Goal: Information Seeking & Learning: Learn about a topic

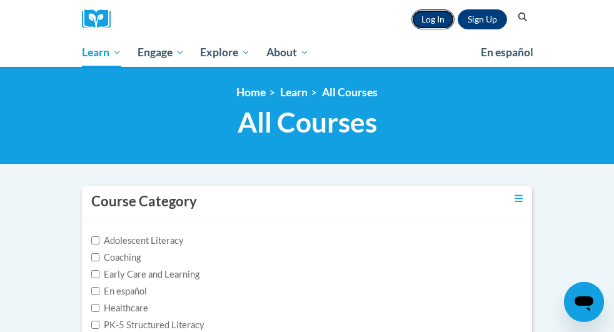
click at [455, 14] on link "Log In" at bounding box center [432, 19] width 43 height 20
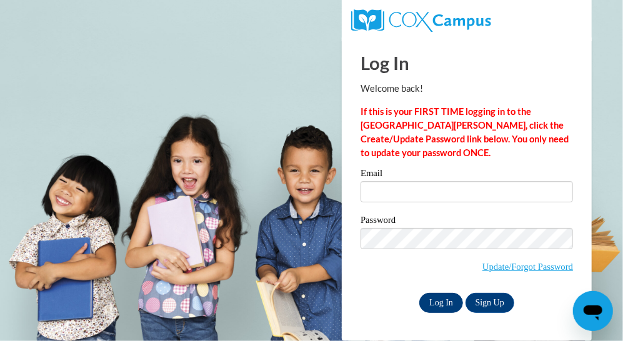
type input "[PERSON_NAME][EMAIL_ADDRESS][PERSON_NAME][DOMAIN_NAME]"
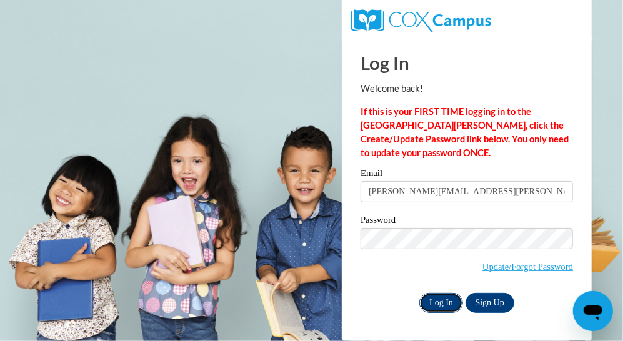
click at [431, 301] on input "Log In" at bounding box center [442, 303] width 44 height 20
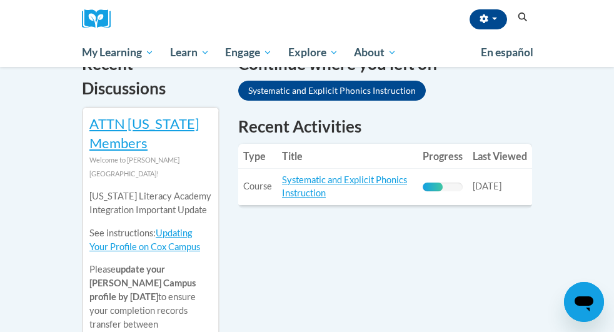
scroll to position [438, 0]
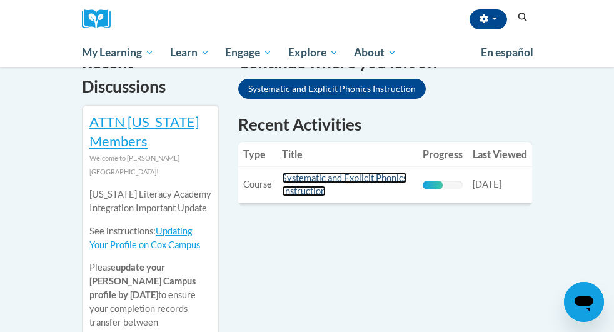
click at [326, 173] on link "Systematic and Explicit Phonics Instruction" at bounding box center [344, 185] width 125 height 24
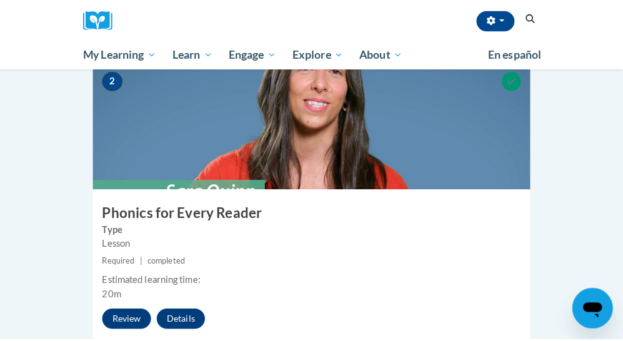
scroll to position [750, 0]
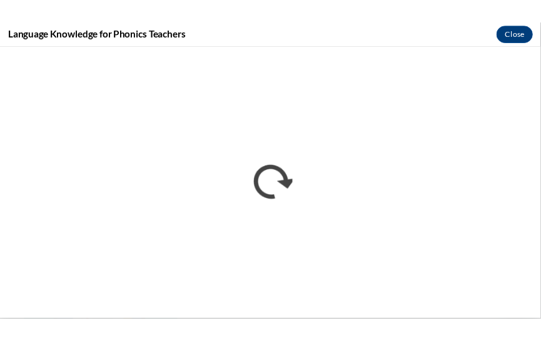
scroll to position [0, 0]
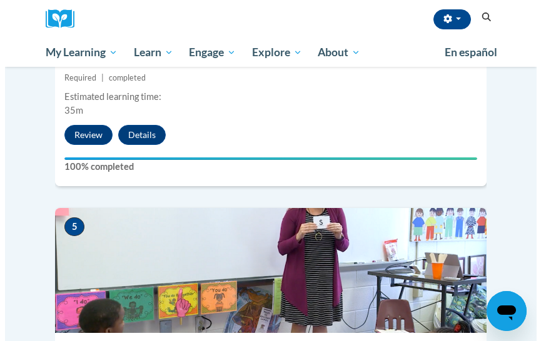
scroll to position [1626, 0]
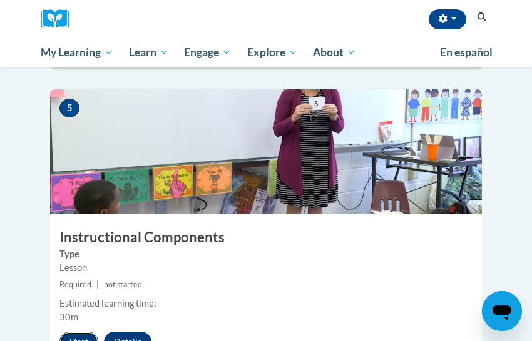
click at [84, 332] on button "Start" at bounding box center [78, 342] width 39 height 20
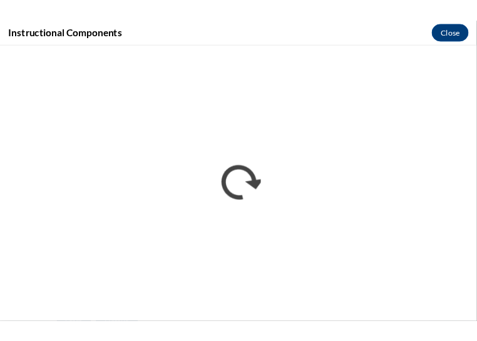
scroll to position [0, 0]
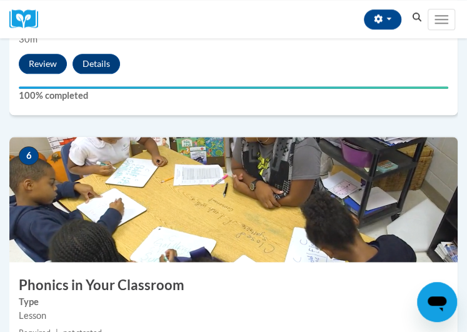
scroll to position [1751, 0]
